Goal: Task Accomplishment & Management: Use online tool/utility

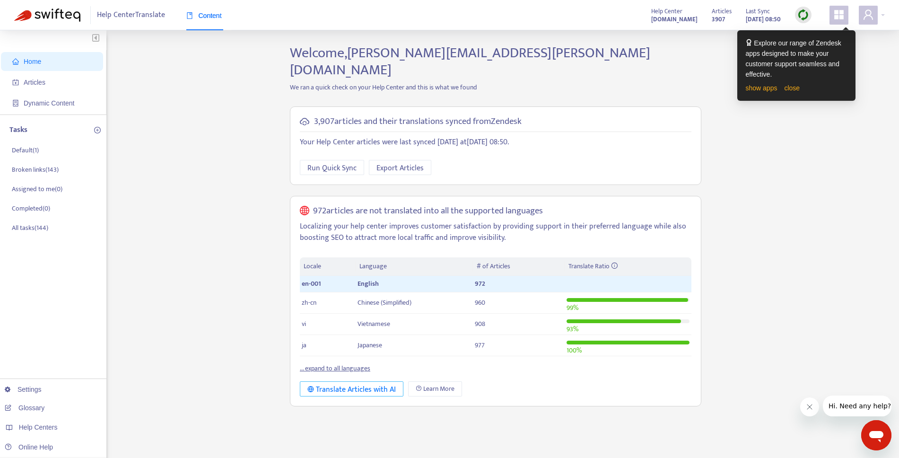
click at [375, 384] on div "Translate Articles with AI" at bounding box center [351, 390] width 88 height 12
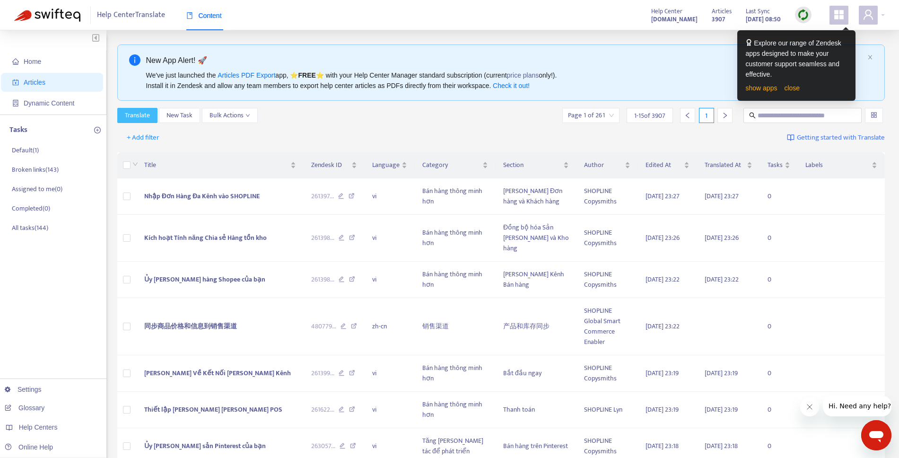
click at [144, 118] on span "Translate" at bounding box center [137, 115] width 25 height 10
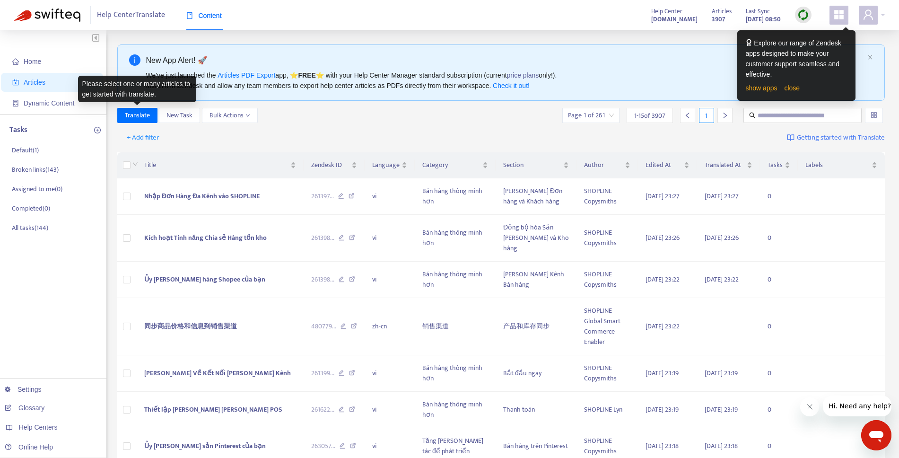
click at [840, 19] on icon "appstore" at bounding box center [838, 14] width 11 height 11
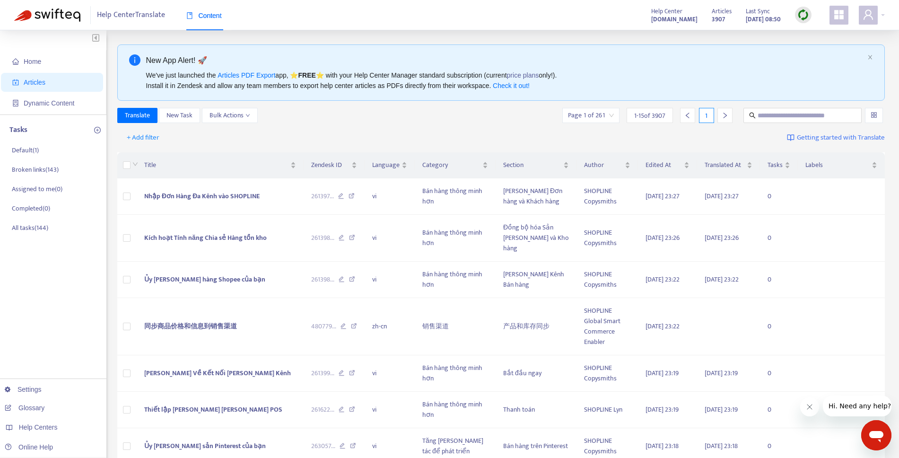
click at [828, 22] on div "Help Center [DOMAIN_NAME] Articles 3907 Last Sync [DATE] 08:50" at bounding box center [764, 15] width 241 height 19
drag, startPoint x: 438, startPoint y: 118, endPoint x: 296, endPoint y: 118, distance: 142.3
click at [438, 118] on div "Translate New Task Bulk Actions Page 1 of 261 1 - 15 of 3907 1" at bounding box center [501, 115] width 768 height 15
click at [225, 117] on span "Bulk Actions" at bounding box center [229, 115] width 41 height 10
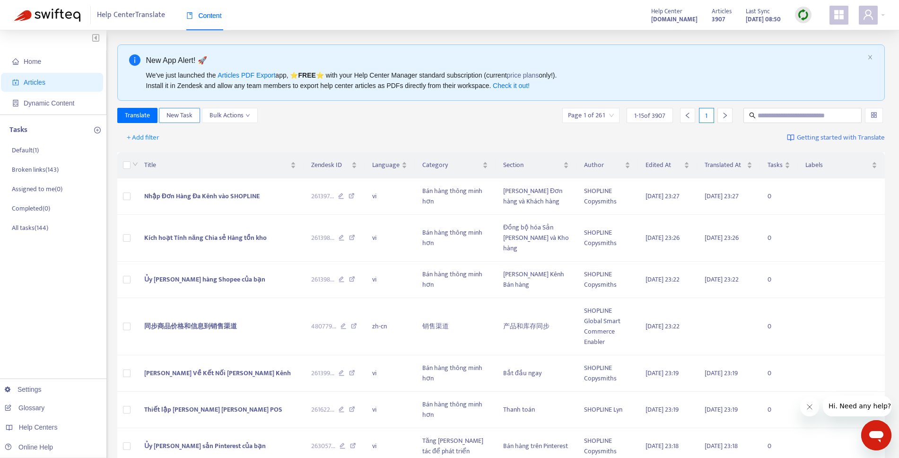
click at [174, 116] on span "New Task" at bounding box center [179, 115] width 26 height 10
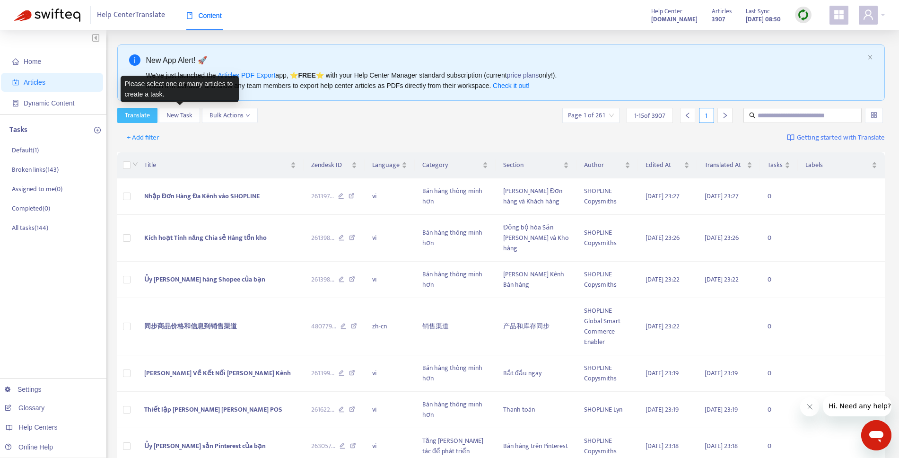
click at [137, 116] on span "Translate" at bounding box center [137, 115] width 25 height 10
click at [335, 117] on div "Translate New Task Bulk Actions Page 1 of 261 1 - 15 of 3907 1" at bounding box center [501, 115] width 768 height 15
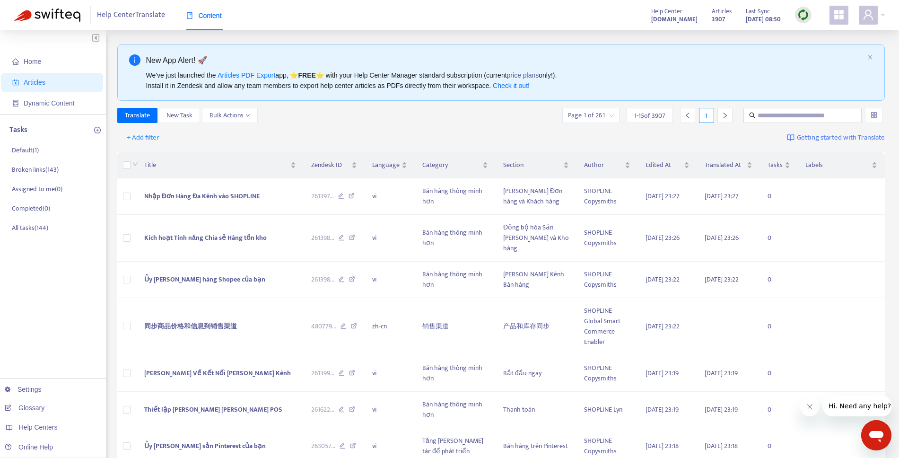
click at [871, 53] on div "New App Alert! 🚀 We've just launched the Articles PDF Export app, ⭐ FREE ⭐️ wit…" at bounding box center [501, 72] width 768 height 56
click at [870, 56] on icon "close" at bounding box center [870, 57] width 6 height 6
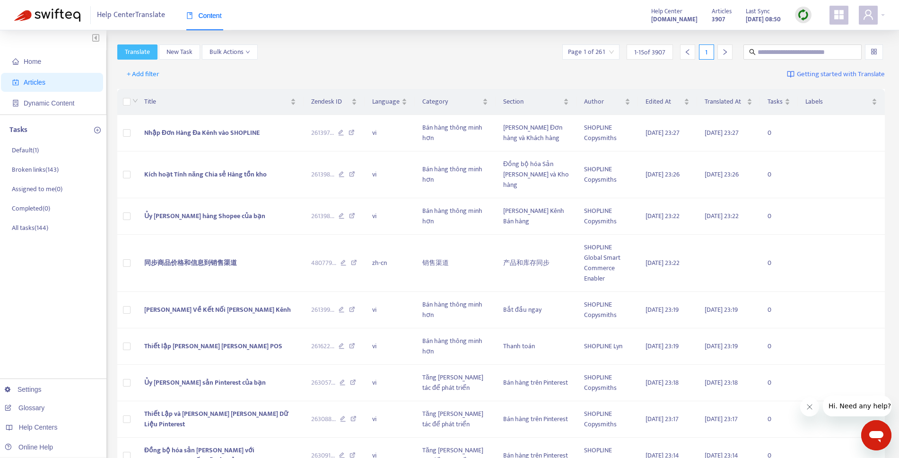
click at [139, 53] on span "Translate" at bounding box center [137, 52] width 25 height 10
click at [280, 62] on div "Translate New Task Bulk Actions Page 1 of 261 1 - 15 of 3907 1" at bounding box center [501, 53] width 768 height 19
click at [173, 56] on span "New Task" at bounding box center [179, 52] width 26 height 10
click at [295, 60] on div "Translate New Task Bulk Actions Page 1 of 261 1 - 15 of 3907 1" at bounding box center [501, 53] width 768 height 19
click at [235, 53] on span "Bulk Actions" at bounding box center [229, 52] width 41 height 10
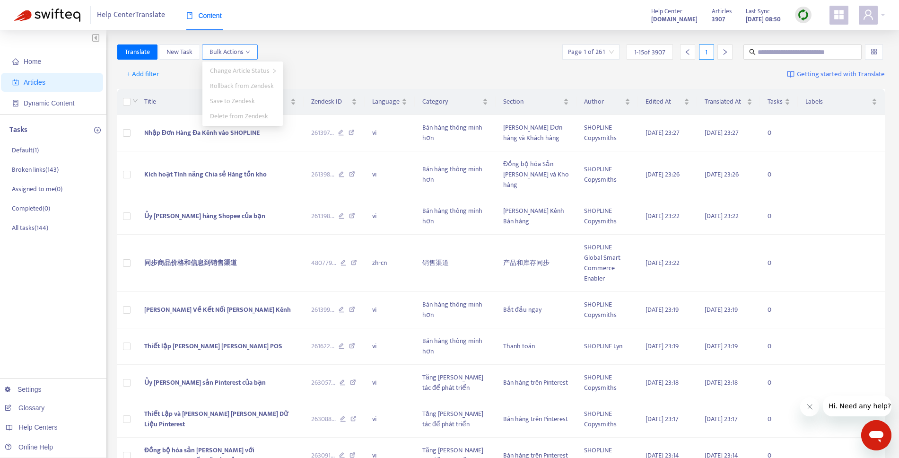
click at [235, 53] on span "Bulk Actions" at bounding box center [229, 52] width 41 height 10
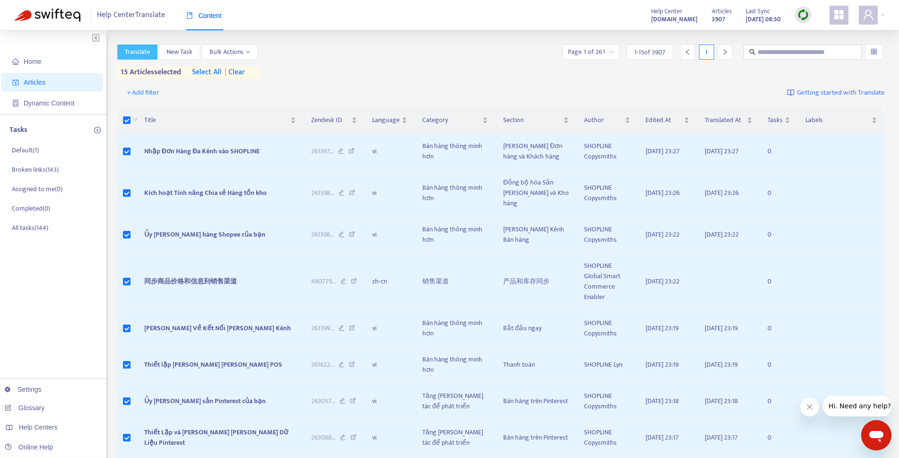
click at [141, 53] on span "Translate" at bounding box center [137, 52] width 25 height 10
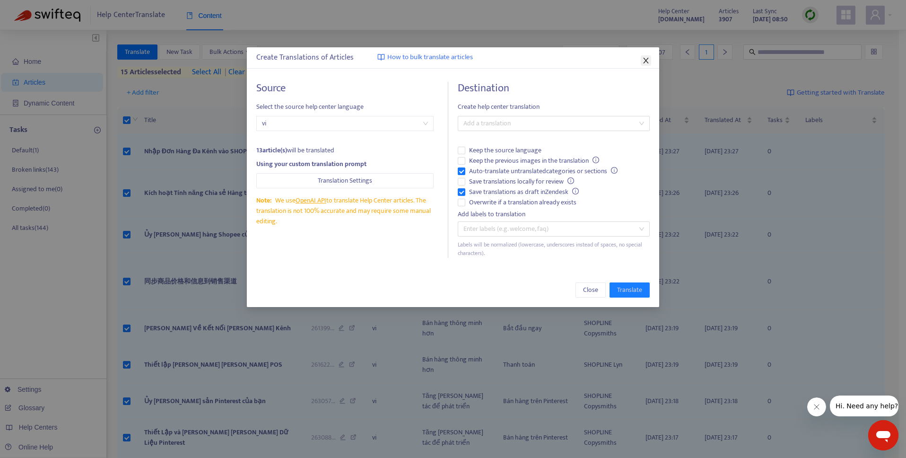
click at [644, 63] on icon "close" at bounding box center [646, 61] width 8 height 8
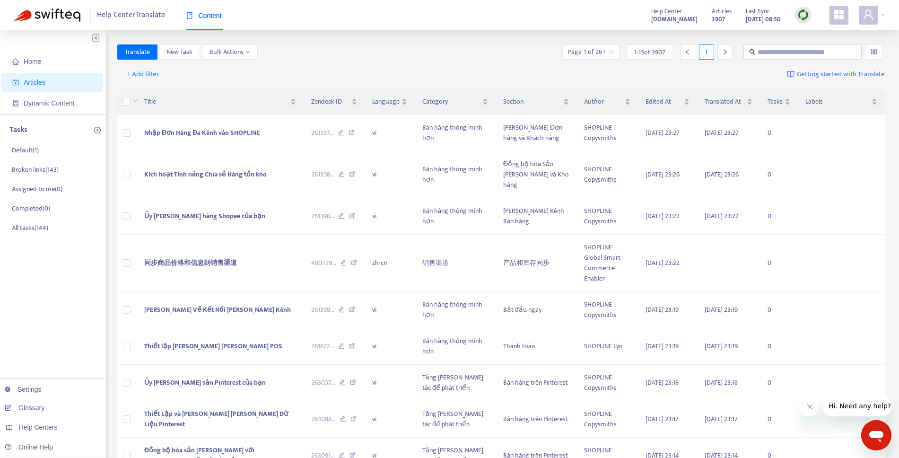
click at [323, 79] on div "+ Add filter Getting started with Translate" at bounding box center [501, 74] width 768 height 22
click at [49, 68] on span "Home" at bounding box center [53, 61] width 83 height 19
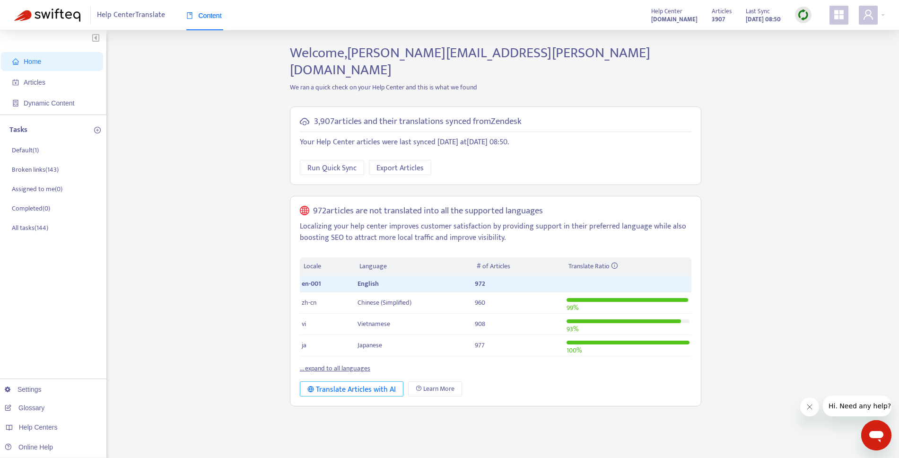
click at [378, 384] on div "Translate Articles with AI" at bounding box center [351, 390] width 88 height 12
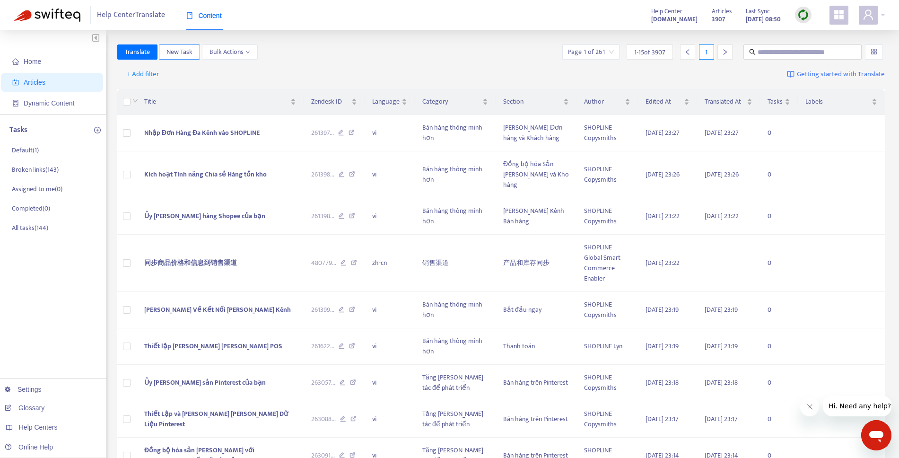
click at [181, 57] on button "New Task" at bounding box center [179, 51] width 41 height 15
click at [146, 72] on span "+ Add filter" at bounding box center [143, 74] width 33 height 11
click at [146, 94] on span "Language" at bounding box center [156, 93] width 59 height 10
click at [151, 79] on div at bounding box center [148, 74] width 57 height 11
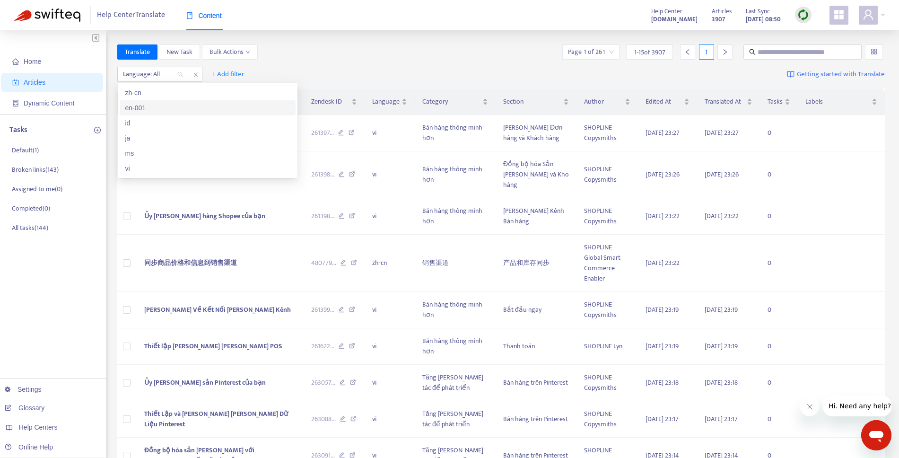
click at [156, 103] on div "en-001" at bounding box center [207, 108] width 165 height 10
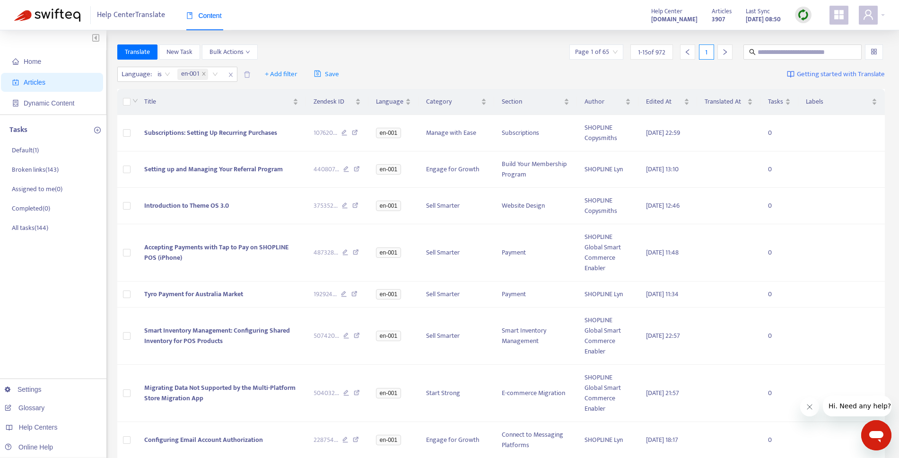
click at [401, 56] on div "Translate New Task Bulk Actions Page 1 of 65 1 - 15 of 972 1" at bounding box center [501, 51] width 768 height 15
click at [287, 74] on span "+ Add filter" at bounding box center [281, 74] width 33 height 11
click at [299, 109] on span "Not translated to" at bounding box center [295, 108] width 59 height 10
click at [369, 74] on span "+ Add filter" at bounding box center [368, 74] width 33 height 11
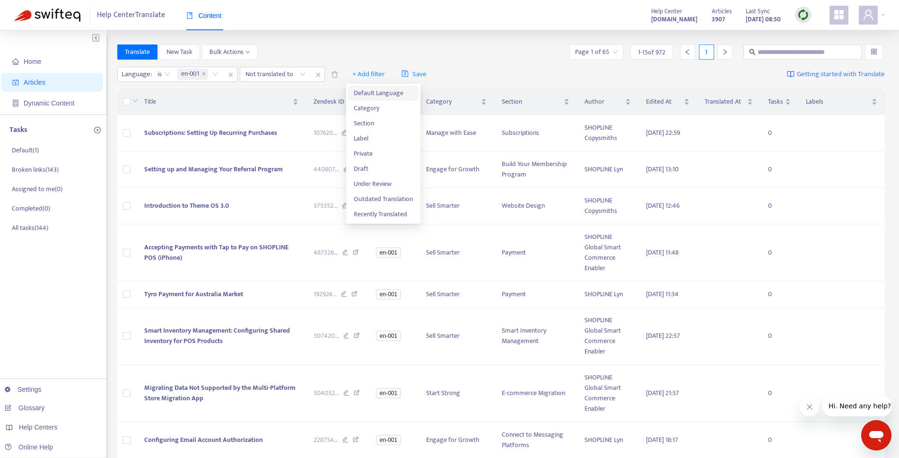
click at [386, 93] on span "Default Language" at bounding box center [383, 93] width 59 height 10
click at [375, 75] on span "+ Add filter" at bounding box center [368, 74] width 33 height 11
click at [290, 77] on div at bounding box center [270, 74] width 57 height 11
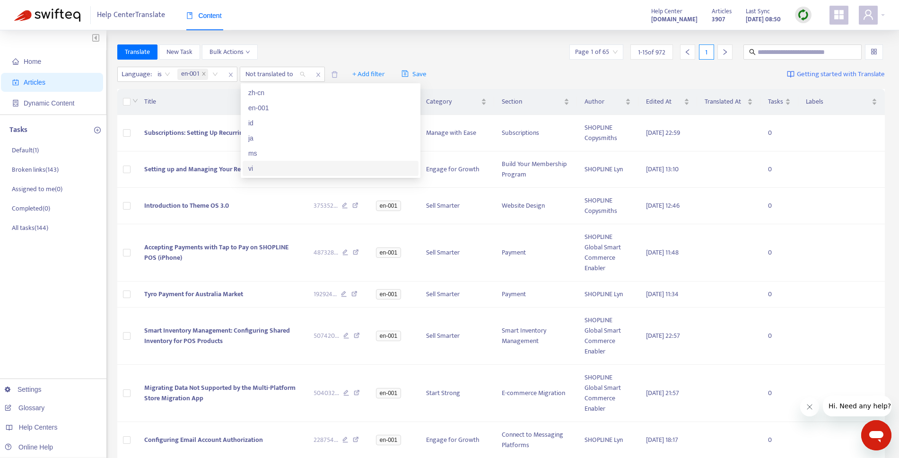
click at [266, 167] on div "vi" at bounding box center [330, 168] width 165 height 10
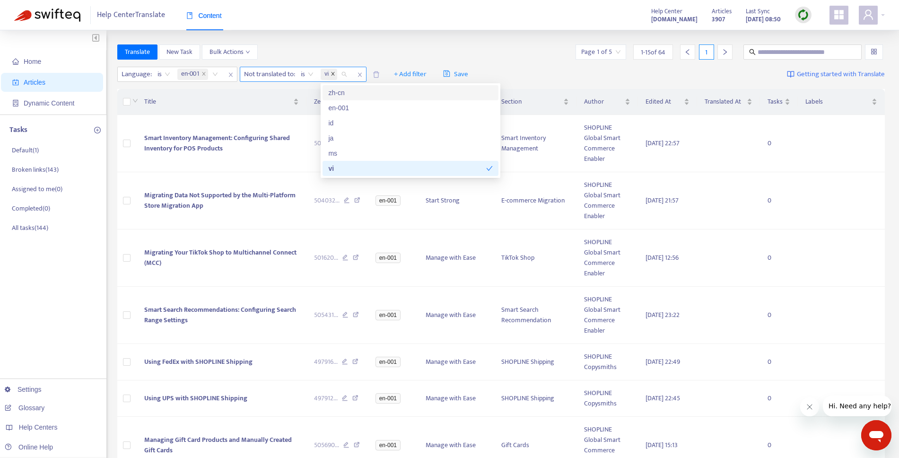
click at [335, 75] on icon "close" at bounding box center [333, 73] width 5 height 5
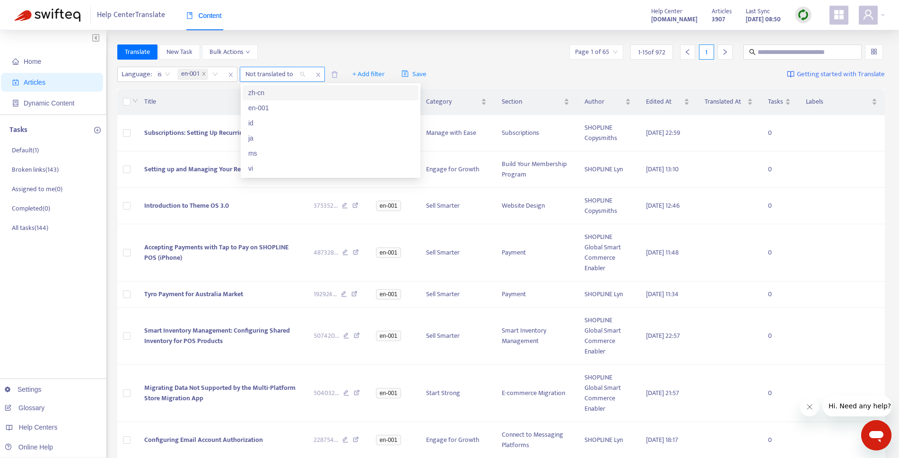
click at [319, 74] on icon "close" at bounding box center [318, 75] width 4 height 4
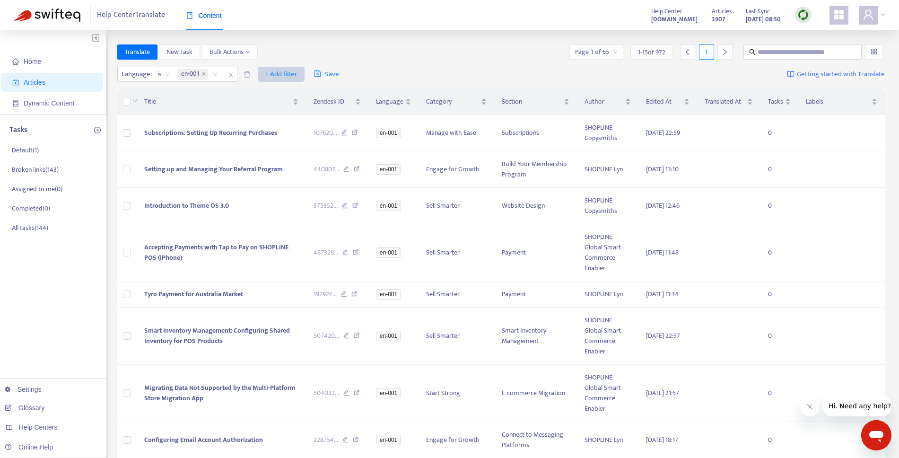
click at [288, 73] on span "+ Add filter" at bounding box center [281, 74] width 33 height 11
click at [294, 187] on span "Draft" at bounding box center [295, 184] width 59 height 10
click at [285, 78] on input "search" at bounding box center [275, 74] width 60 height 14
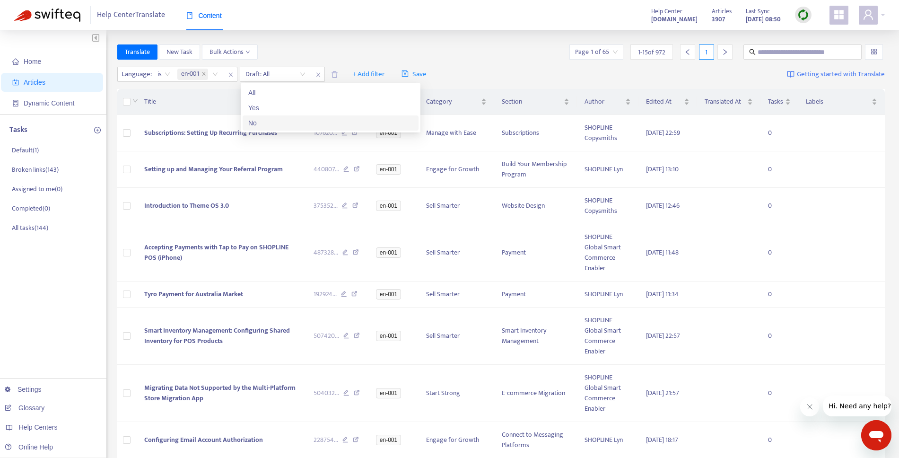
click at [281, 121] on div "No" at bounding box center [330, 123] width 165 height 10
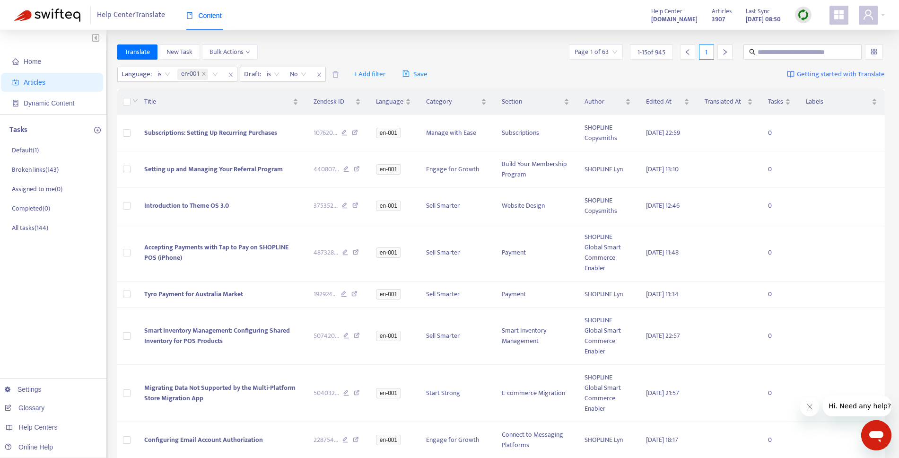
click at [471, 53] on div "Translate New Task Bulk Actions Page 1 of 63 1 - 15 of 945 1" at bounding box center [501, 51] width 768 height 15
click at [321, 74] on icon "close" at bounding box center [319, 75] width 6 height 6
click at [276, 74] on span "+ Add filter" at bounding box center [281, 74] width 33 height 11
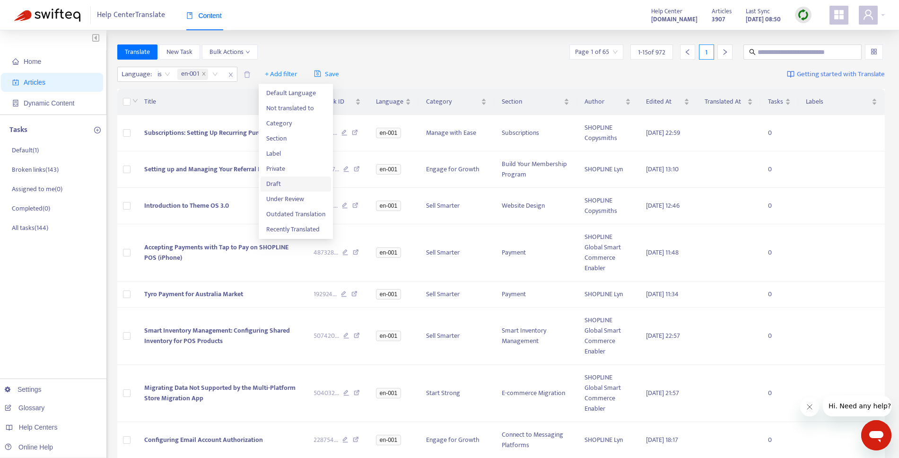
click at [304, 184] on span "Draft" at bounding box center [295, 184] width 59 height 10
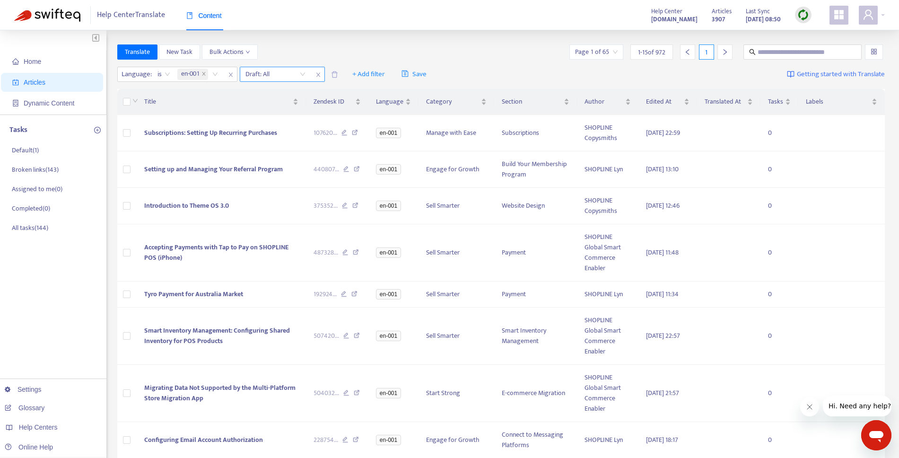
click at [285, 75] on input "search" at bounding box center [275, 74] width 60 height 14
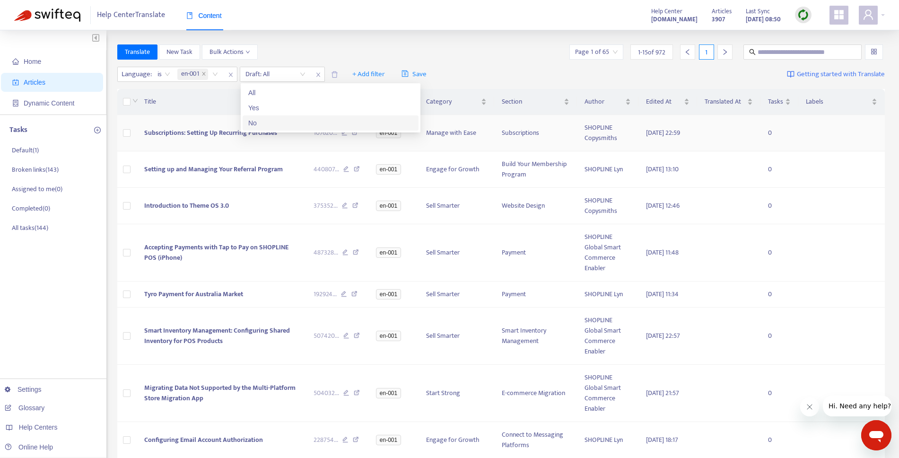
click at [270, 121] on div "No" at bounding box center [330, 123] width 165 height 10
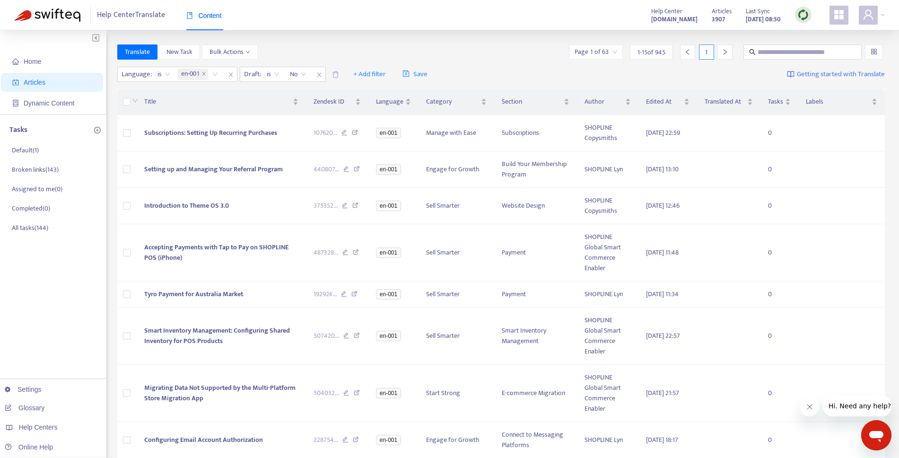
click at [540, 68] on div "Language : is en-001 Draft : is No No + Add filter Save Getting started with Tr…" at bounding box center [501, 74] width 768 height 22
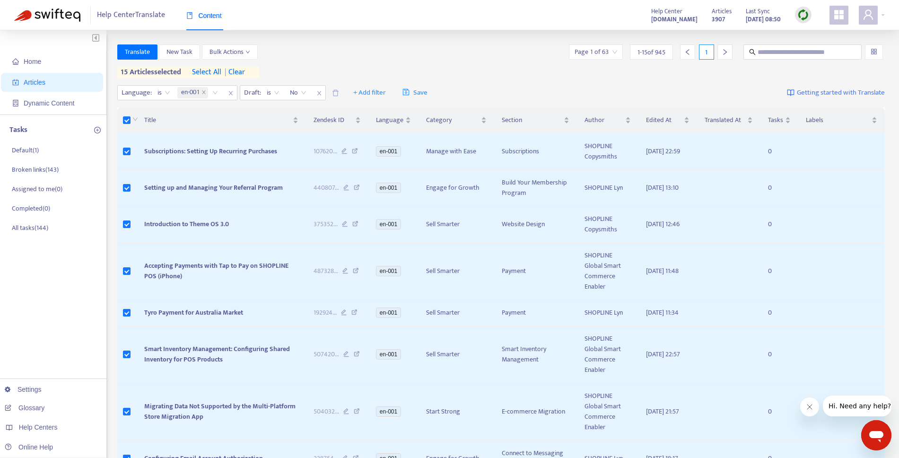
click at [210, 73] on span "select all" at bounding box center [206, 72] width 29 height 11
click at [147, 57] on button "Translate" at bounding box center [137, 51] width 40 height 15
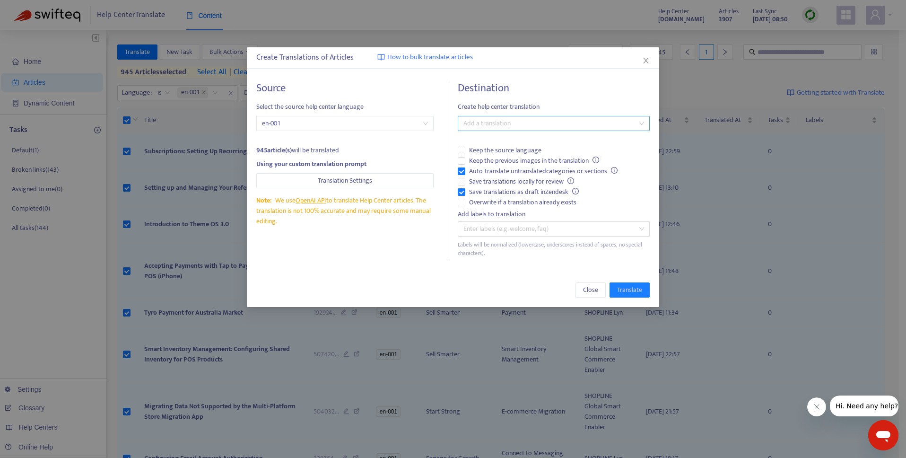
click at [508, 122] on div at bounding box center [548, 123] width 177 height 11
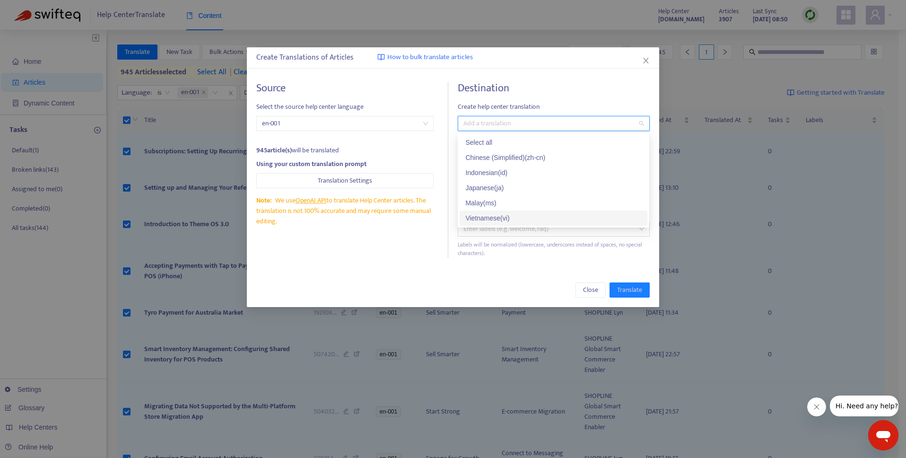
click at [503, 219] on div "[DEMOGRAPHIC_DATA] ( vi )" at bounding box center [553, 218] width 176 height 10
click at [568, 83] on h4 "Destination" at bounding box center [554, 88] width 192 height 13
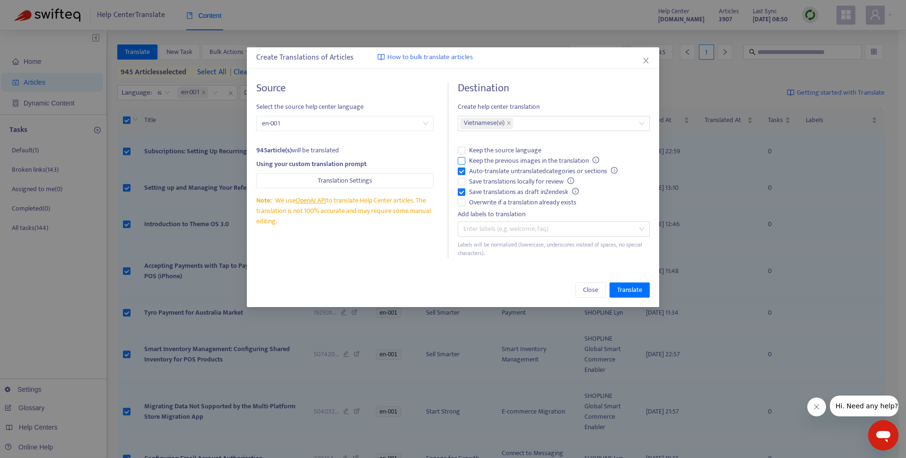
click at [491, 157] on span "Keep the previous images in the translation" at bounding box center [534, 161] width 138 height 10
click at [349, 262] on div "Source Select the source help center language en-001 945 article(s) will be tra…" at bounding box center [453, 169] width 412 height 195
click at [632, 291] on span "Translate" at bounding box center [629, 290] width 25 height 10
